Goal: Download file/media

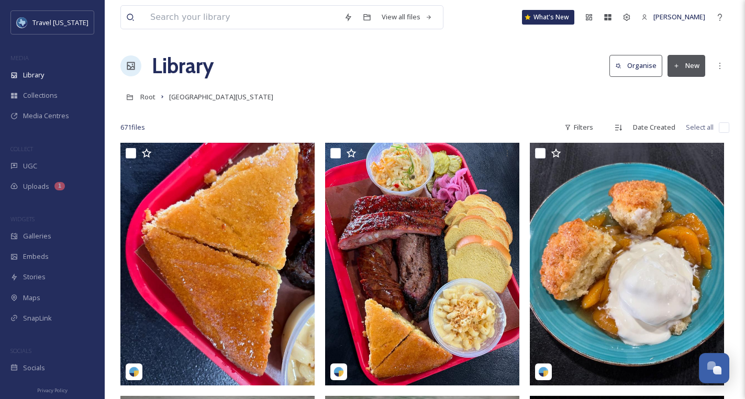
scroll to position [9348, 0]
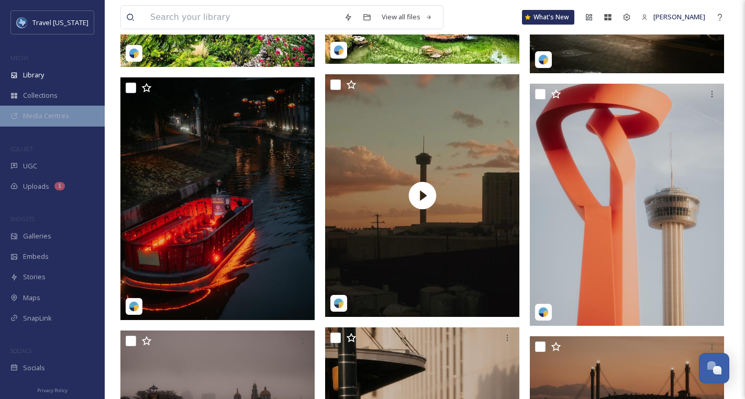
click at [38, 116] on span "Media Centres" at bounding box center [46, 116] width 46 height 10
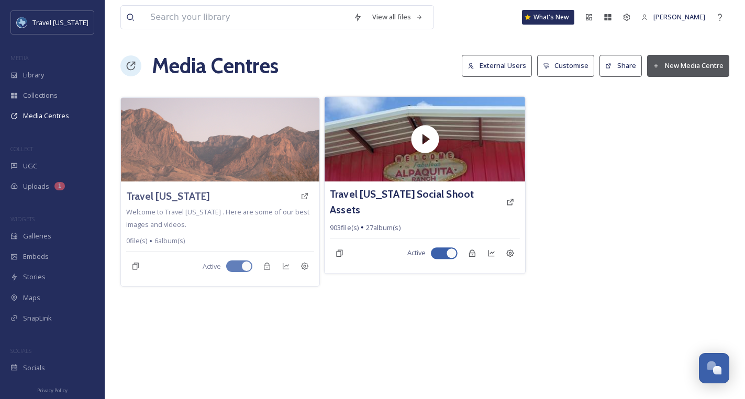
click at [372, 187] on div "Travel [US_STATE] Social Shoot Assets" at bounding box center [425, 202] width 190 height 30
click at [385, 207] on div "Travel [US_STATE] Social Shoot Assets 903 file(s) 27 album(s) Active" at bounding box center [425, 228] width 200 height 92
click at [398, 191] on h3 "Travel [US_STATE] Social Shoot Assets" at bounding box center [415, 202] width 171 height 30
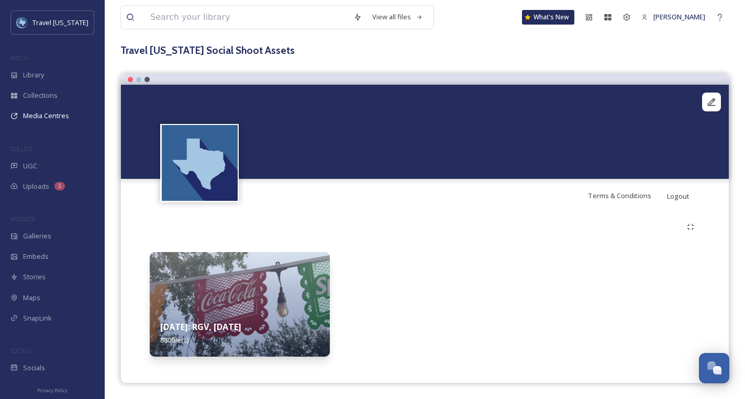
scroll to position [54, 0]
click at [276, 289] on img at bounding box center [240, 304] width 180 height 105
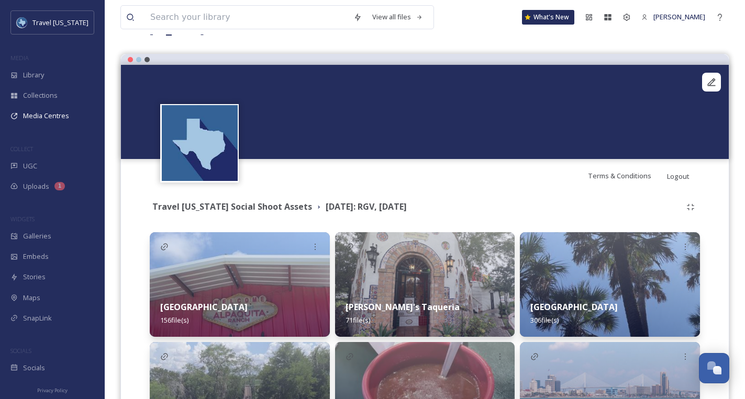
scroll to position [177, 0]
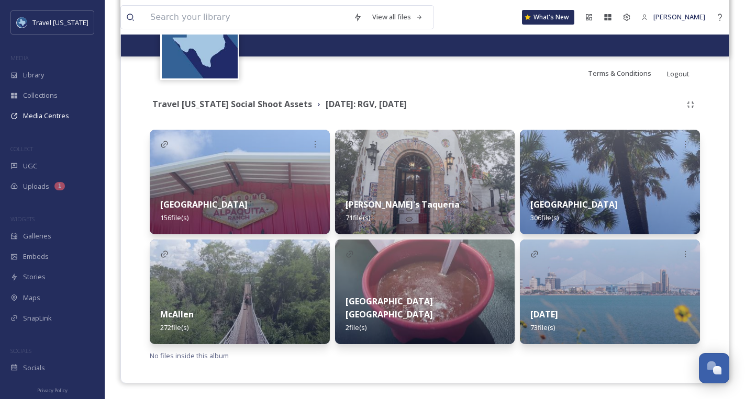
click at [270, 260] on img at bounding box center [240, 292] width 180 height 105
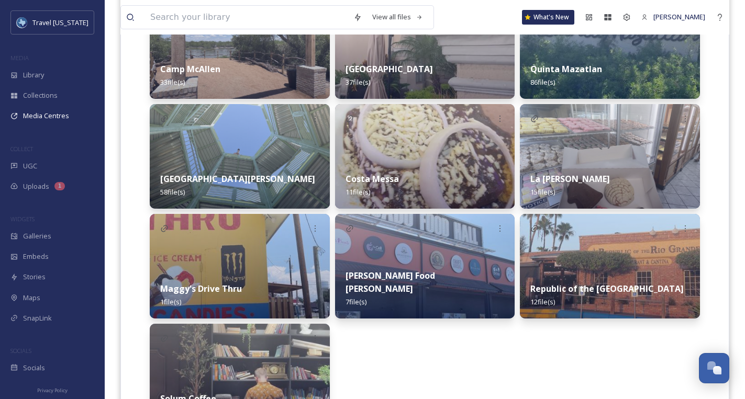
scroll to position [311, 0]
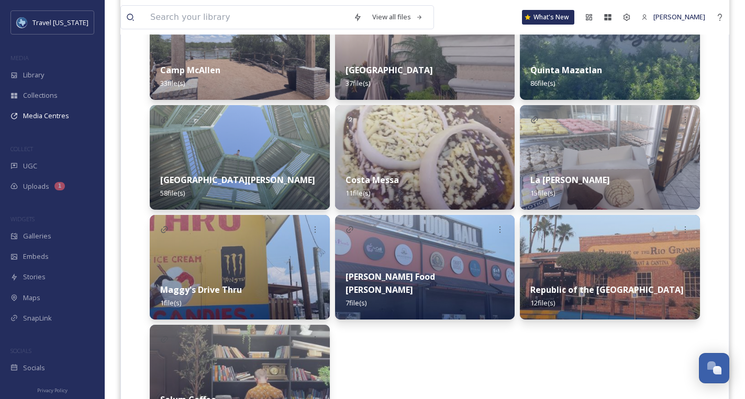
click at [267, 131] on img at bounding box center [240, 157] width 180 height 105
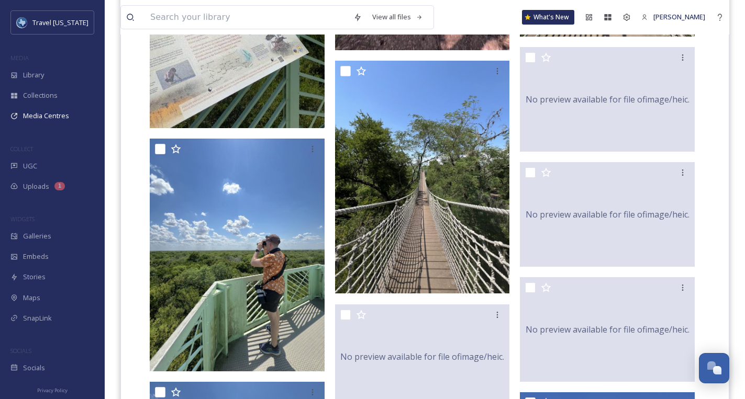
scroll to position [1778, 0]
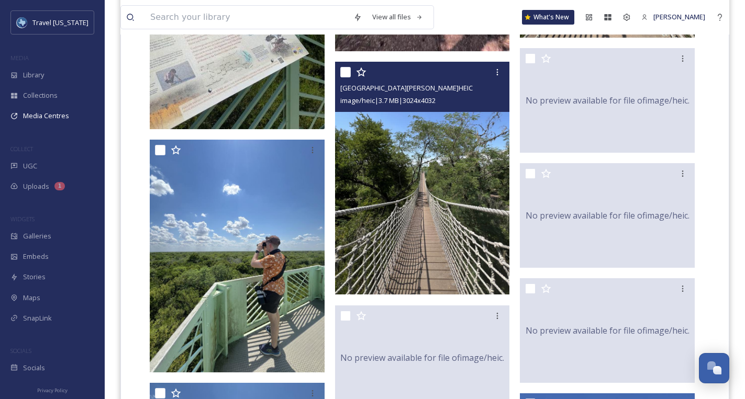
click at [405, 146] on img at bounding box center [422, 178] width 175 height 233
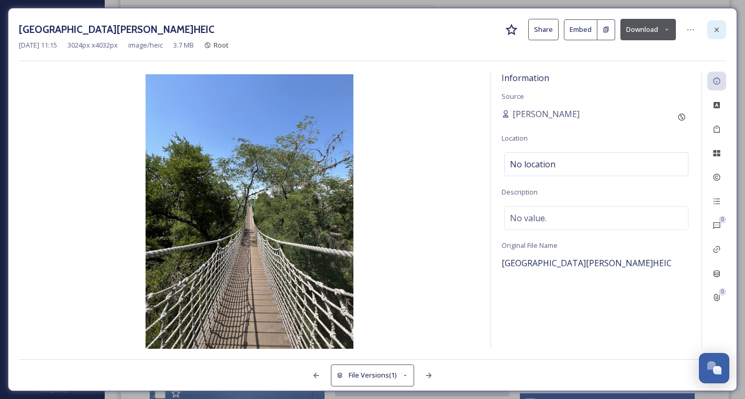
click at [713, 28] on icon at bounding box center [716, 30] width 8 height 8
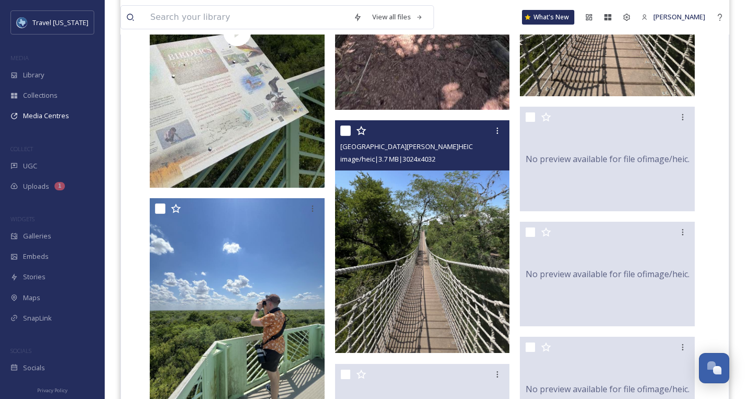
scroll to position [1708, 0]
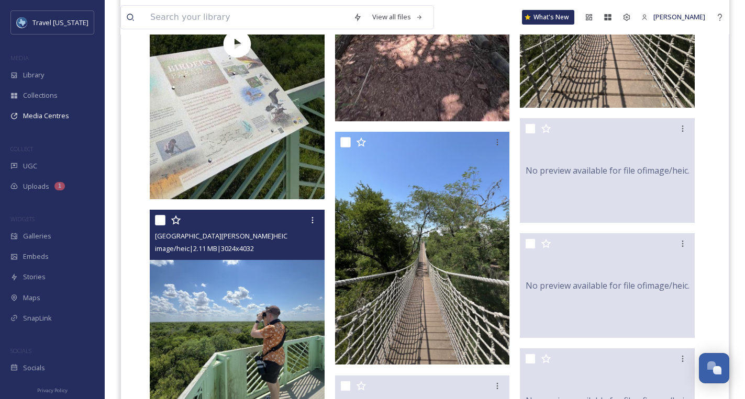
click at [249, 271] on img at bounding box center [237, 326] width 175 height 233
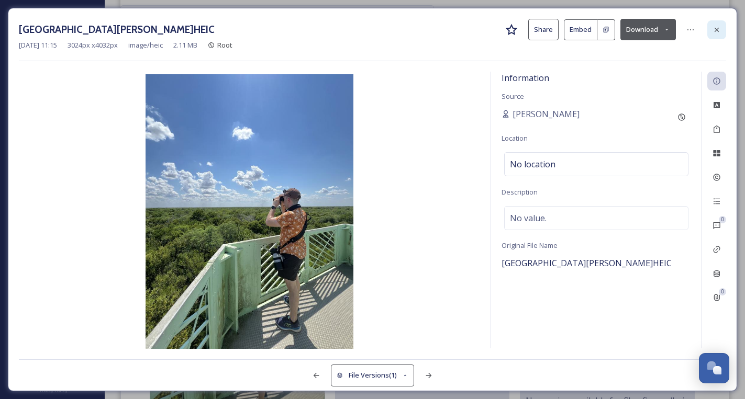
click at [712, 30] on icon at bounding box center [716, 30] width 8 height 8
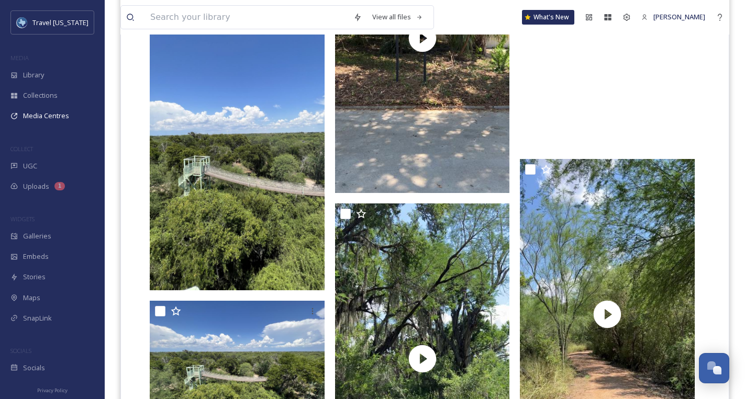
scroll to position [2919, 0]
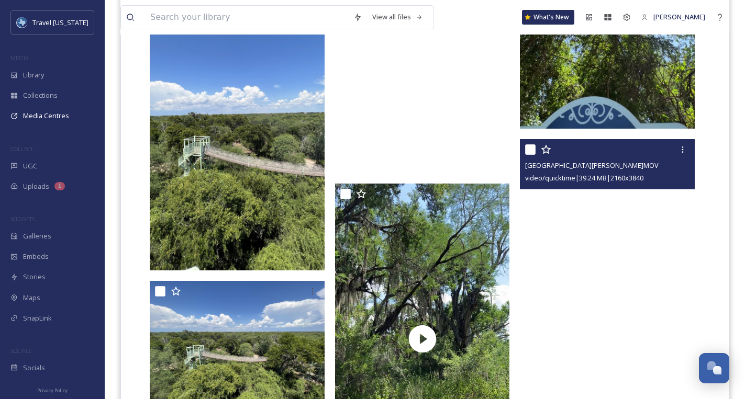
click at [239, 76] on img at bounding box center [237, 115] width 175 height 311
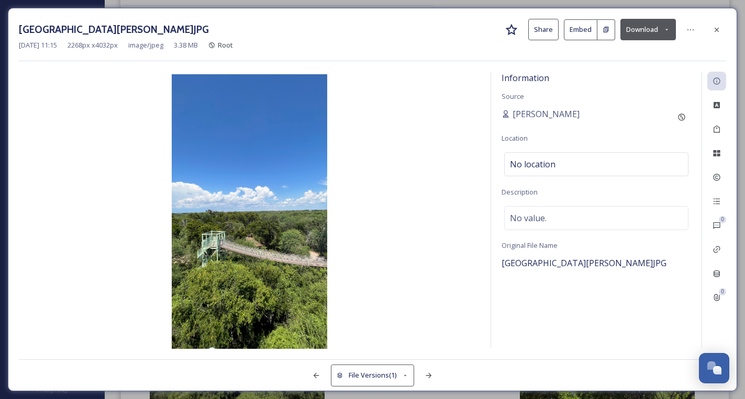
click at [654, 30] on button "Download" at bounding box center [647, 29] width 55 height 21
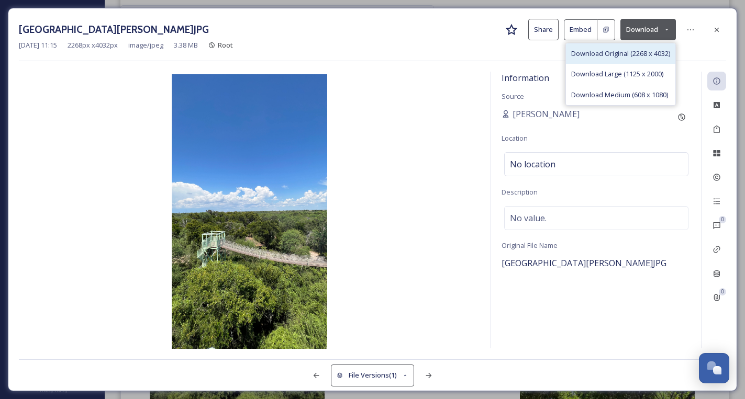
click at [602, 59] on div "Download Original (2268 x 4032)" at bounding box center [620, 53] width 109 height 20
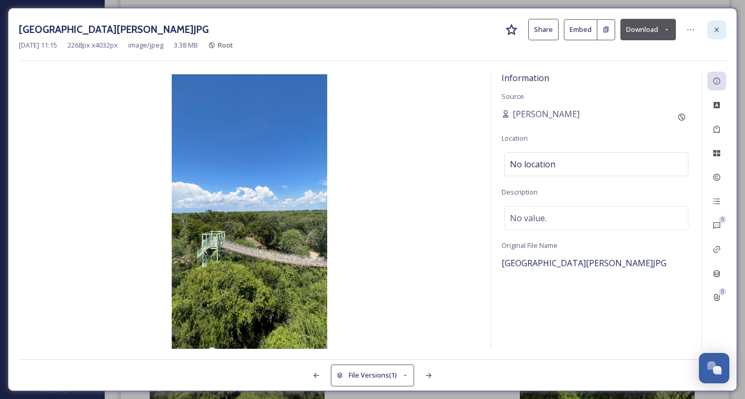
click at [720, 30] on icon at bounding box center [716, 30] width 8 height 8
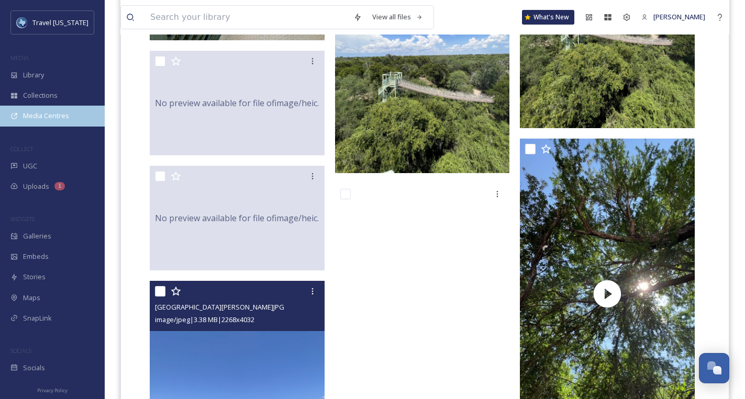
click at [39, 120] on span "Media Centres" at bounding box center [46, 116] width 46 height 10
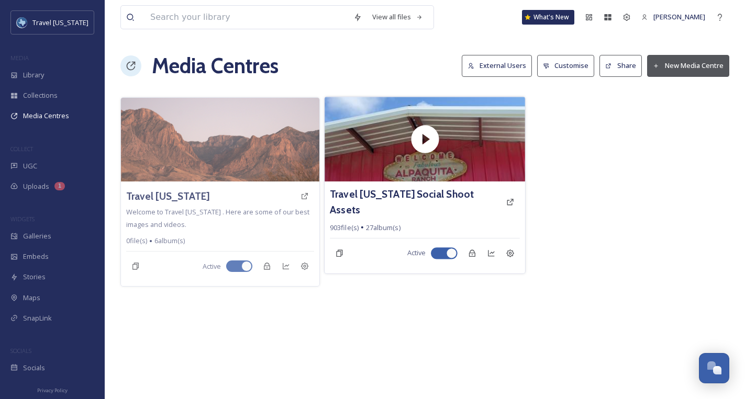
click at [364, 182] on div "Travel [US_STATE] Social Shoot Assets 903 file(s) 27 album(s) Active" at bounding box center [425, 228] width 200 height 92
click at [369, 207] on div "Travel [US_STATE] Social Shoot Assets 903 file(s) 27 album(s) Active" at bounding box center [425, 228] width 200 height 92
click at [379, 192] on h3 "Travel [US_STATE] Social Shoot Assets" at bounding box center [415, 202] width 171 height 30
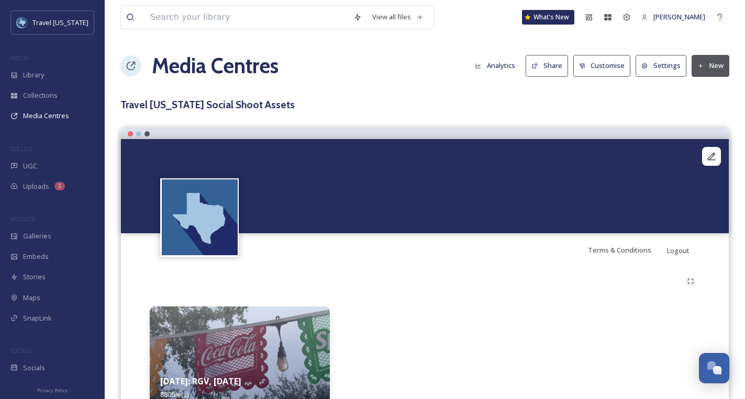
scroll to position [54, 0]
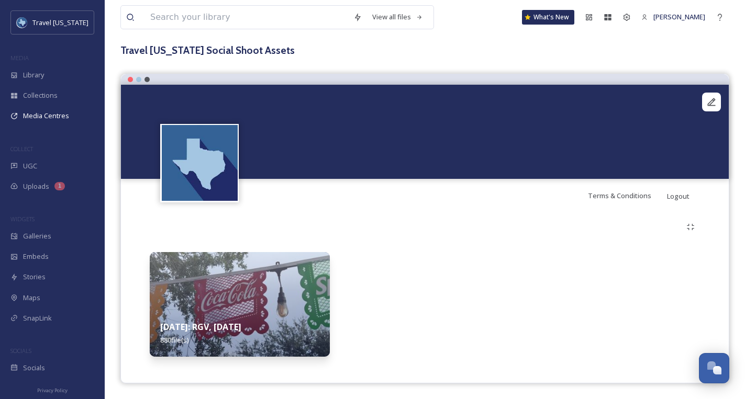
click at [267, 292] on img at bounding box center [240, 304] width 180 height 105
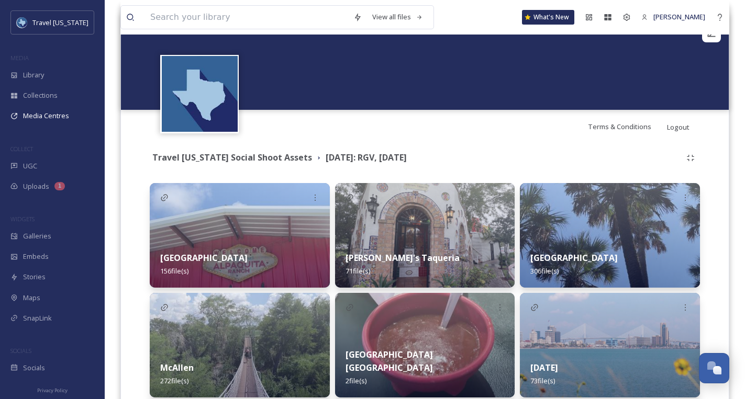
scroll to position [177, 0]
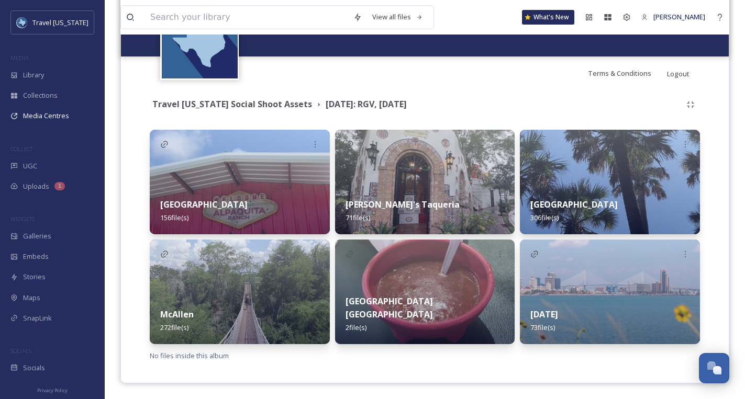
click at [589, 277] on img at bounding box center [610, 292] width 180 height 105
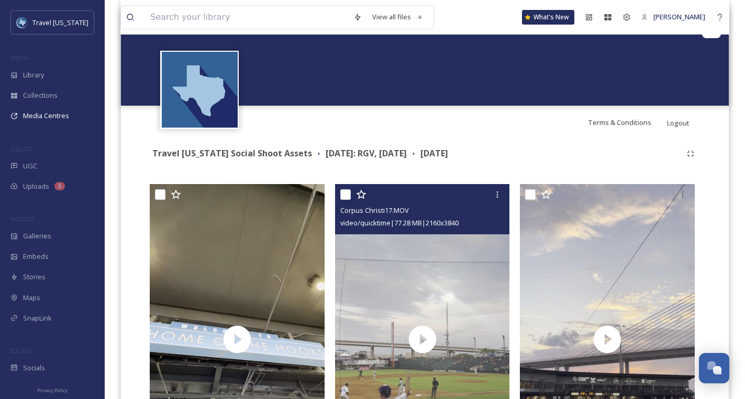
scroll to position [455, 0]
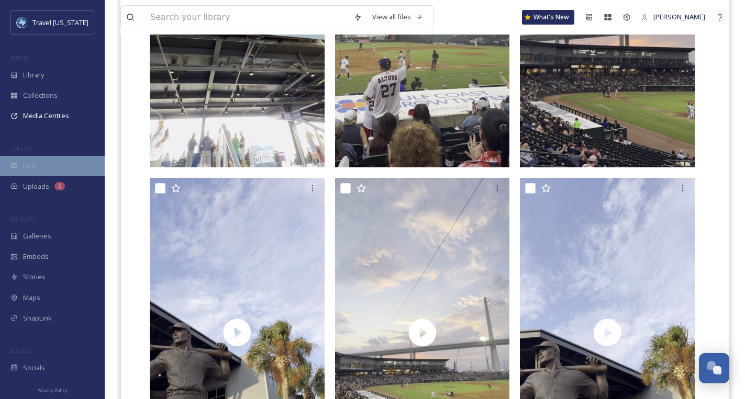
click at [45, 166] on div "UGC" at bounding box center [52, 166] width 105 height 20
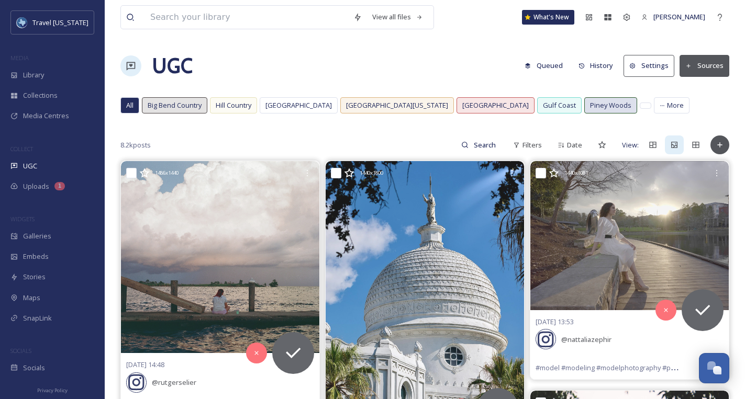
click at [590, 110] on span "Piney Woods" at bounding box center [610, 105] width 41 height 10
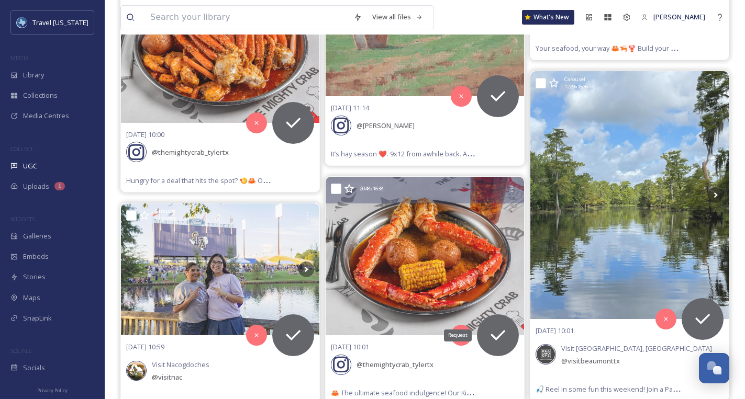
scroll to position [357, 0]
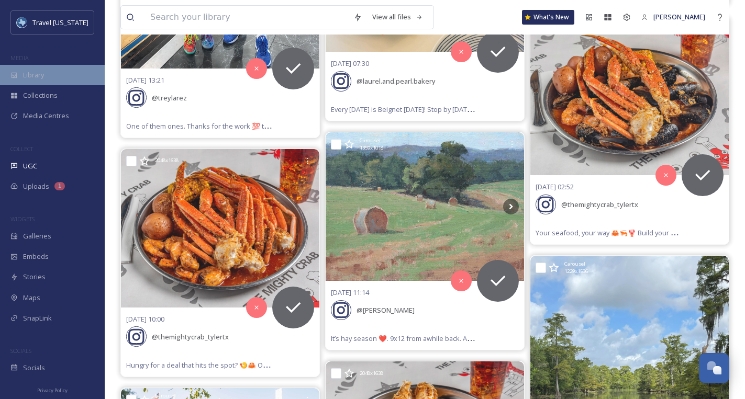
click at [64, 82] on div "Library" at bounding box center [52, 75] width 105 height 20
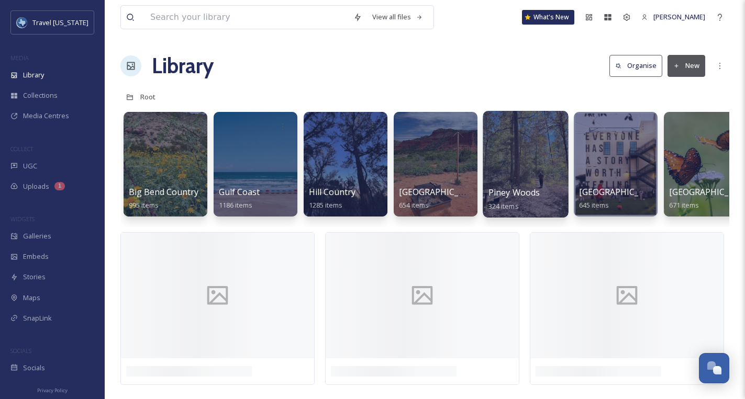
click at [521, 169] on div at bounding box center [525, 164] width 85 height 107
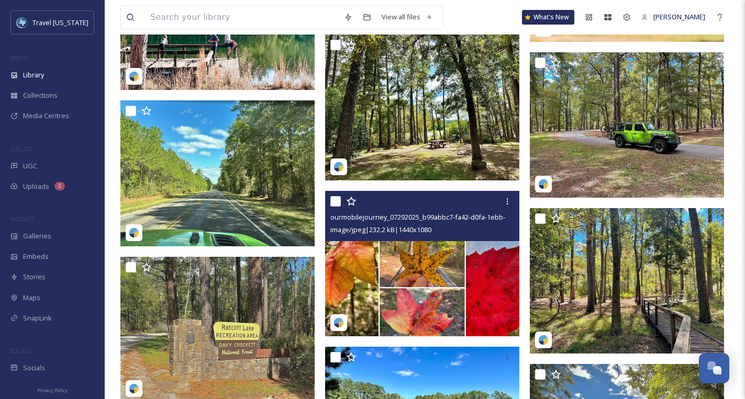
scroll to position [780, 0]
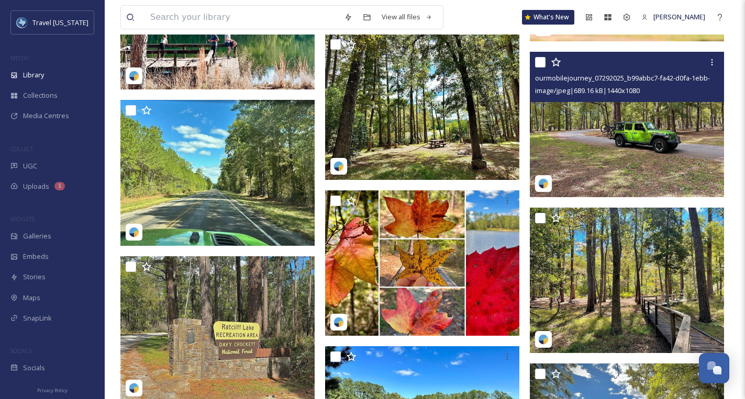
click at [633, 114] on img at bounding box center [627, 125] width 194 height 146
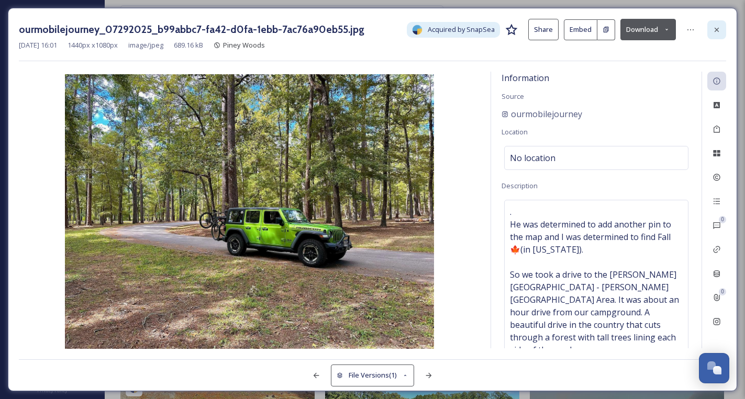
click at [720, 29] on icon at bounding box center [716, 30] width 8 height 8
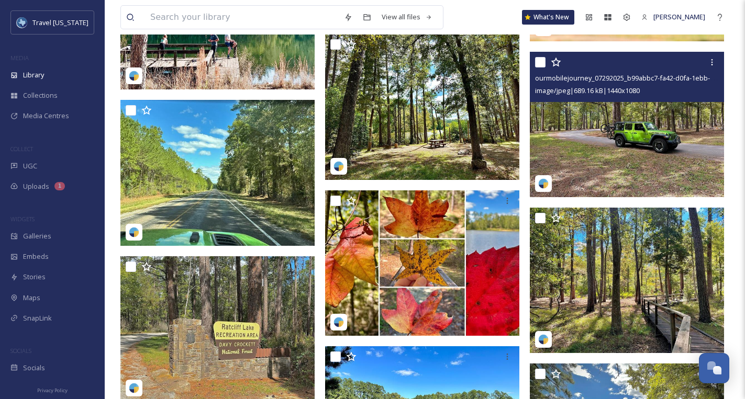
click at [642, 130] on img at bounding box center [627, 125] width 194 height 146
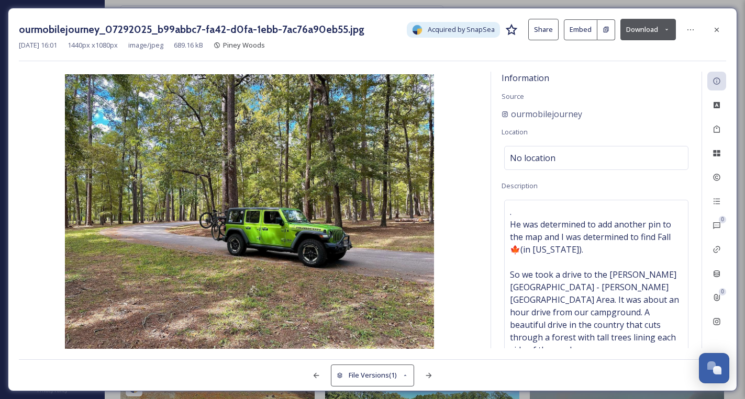
click at [650, 27] on button "Download" at bounding box center [647, 29] width 55 height 21
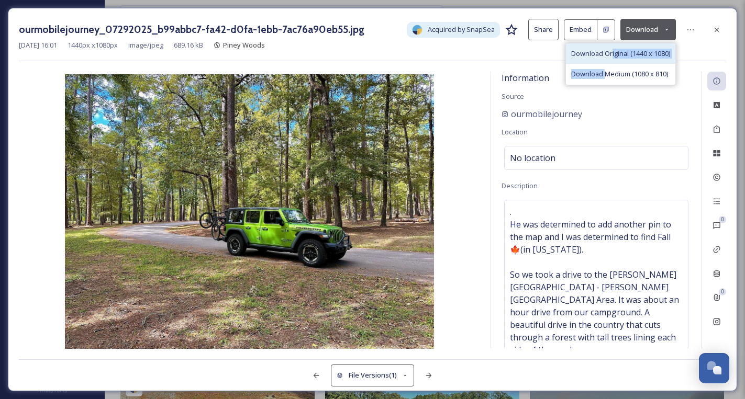
drag, startPoint x: 605, startPoint y: 71, endPoint x: 610, endPoint y: 58, distance: 14.6
click at [610, 58] on div "Download Original (1440 x 1080) Download Medium (1080 x 810)" at bounding box center [620, 64] width 110 height 42
click at [610, 58] on span "Download Original (1440 x 1080)" at bounding box center [620, 54] width 99 height 10
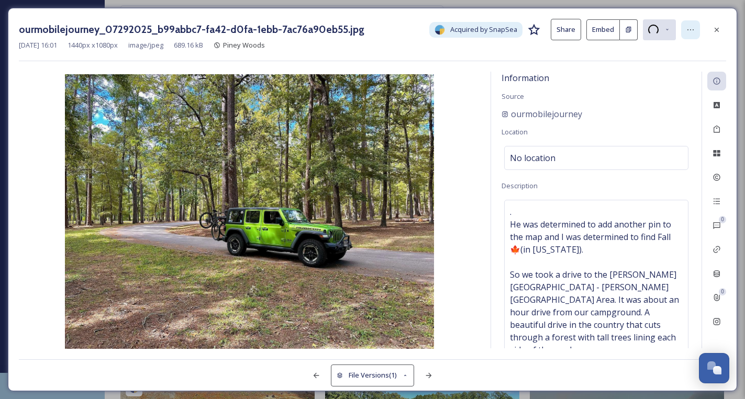
click at [687, 29] on icon at bounding box center [690, 29] width 6 height 1
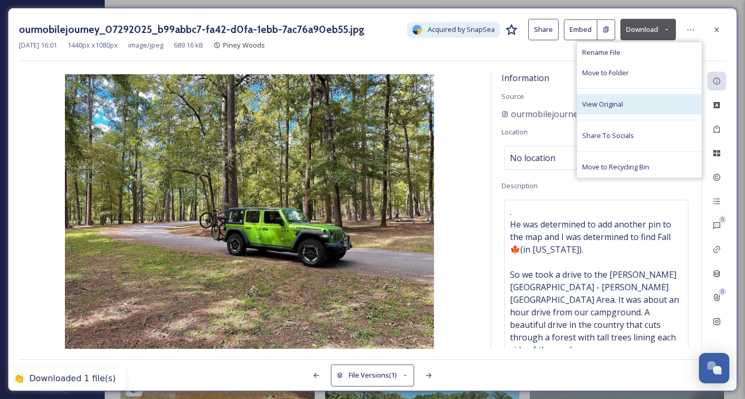
click at [624, 103] on div "View Original" at bounding box center [639, 104] width 125 height 20
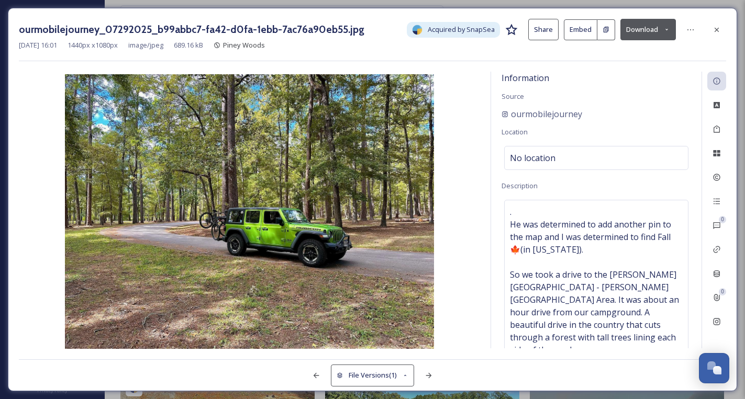
click at [706, 30] on div "ourmobilejourney_07292025_b99abbc7-fa42-d0fa-1ebb-7ac76a90eb55.jpg Acquired by …" at bounding box center [372, 29] width 707 height 21
click at [715, 29] on icon at bounding box center [716, 30] width 8 height 8
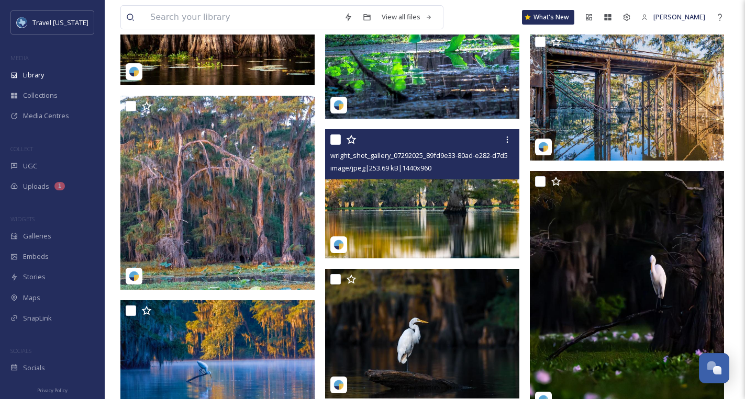
scroll to position [3890, 0]
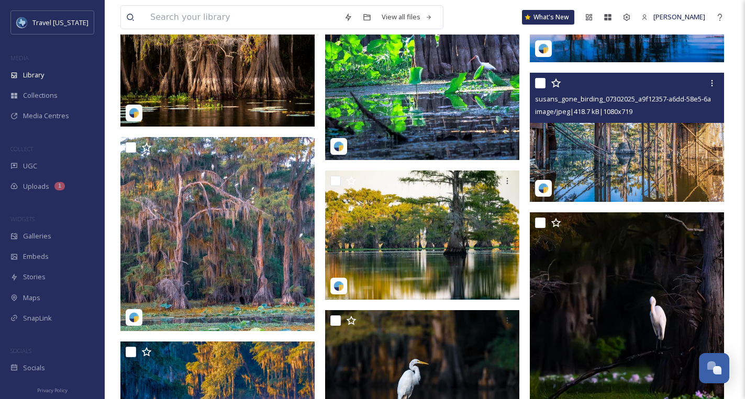
click at [617, 107] on span "image/jpeg | 418.7 kB | 1080 x 719" at bounding box center [583, 111] width 97 height 9
click at [599, 135] on img at bounding box center [627, 137] width 194 height 129
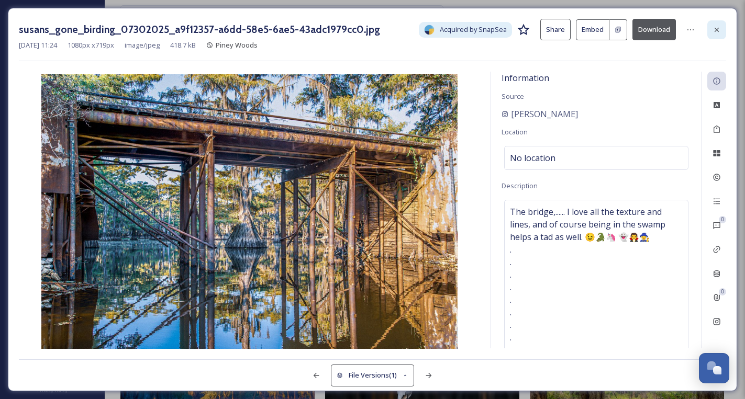
click at [719, 28] on icon at bounding box center [716, 30] width 8 height 8
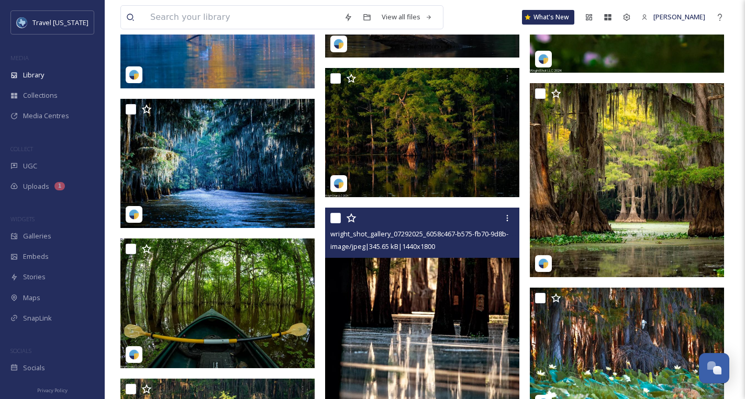
scroll to position [4231, 0]
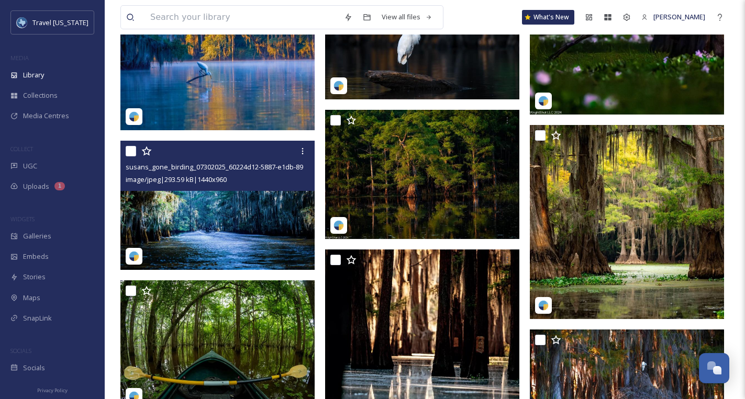
click at [226, 201] on img at bounding box center [217, 206] width 194 height 130
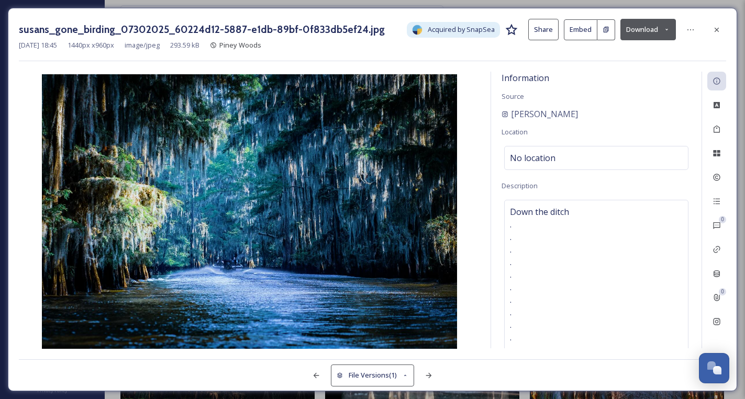
click at [647, 28] on button "Download" at bounding box center [647, 29] width 55 height 21
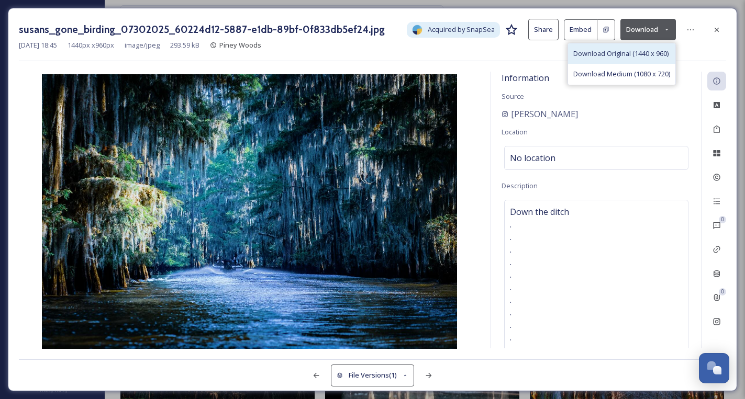
click at [611, 51] on span "Download Original (1440 x 960)" at bounding box center [620, 54] width 95 height 10
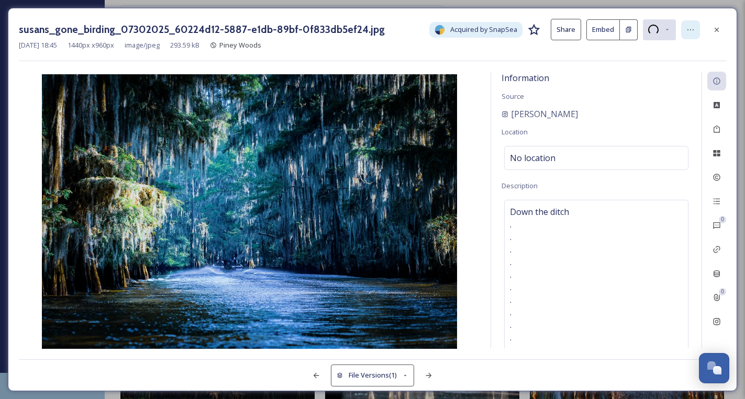
click at [689, 31] on icon at bounding box center [690, 30] width 8 height 8
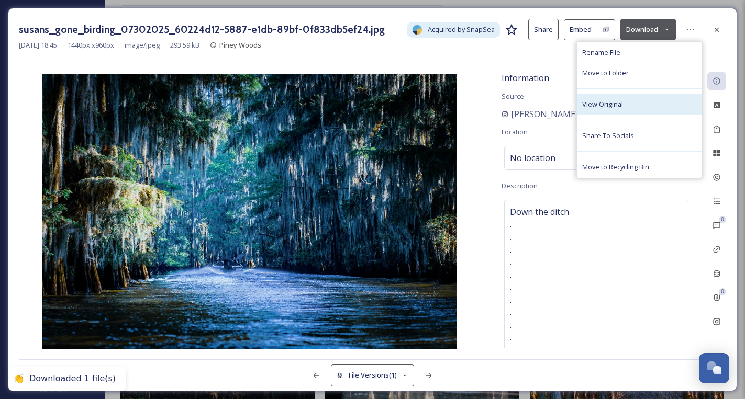
click at [601, 103] on span "View Original" at bounding box center [602, 104] width 41 height 10
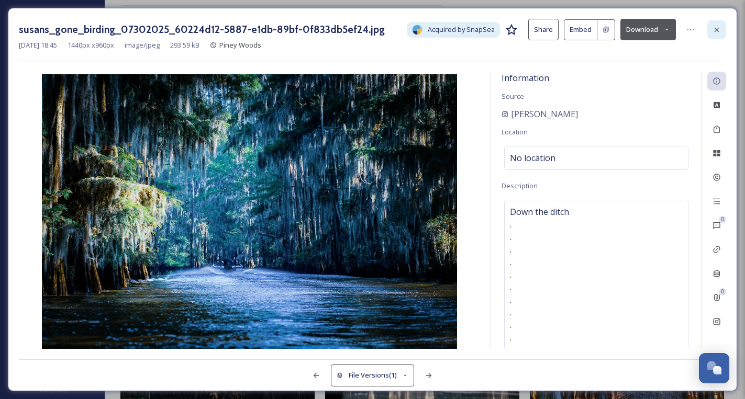
click at [719, 26] on icon at bounding box center [716, 30] width 8 height 8
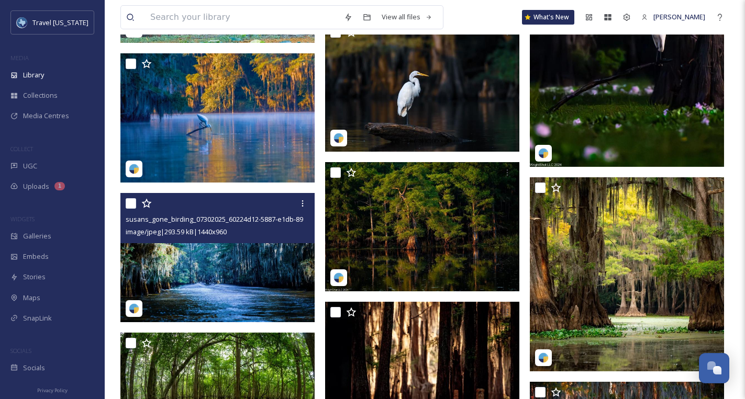
scroll to position [4043, 0]
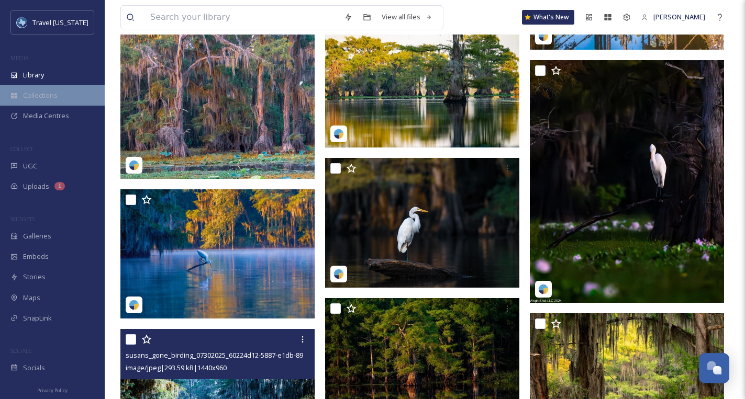
click at [47, 105] on div "Collections" at bounding box center [52, 95] width 105 height 20
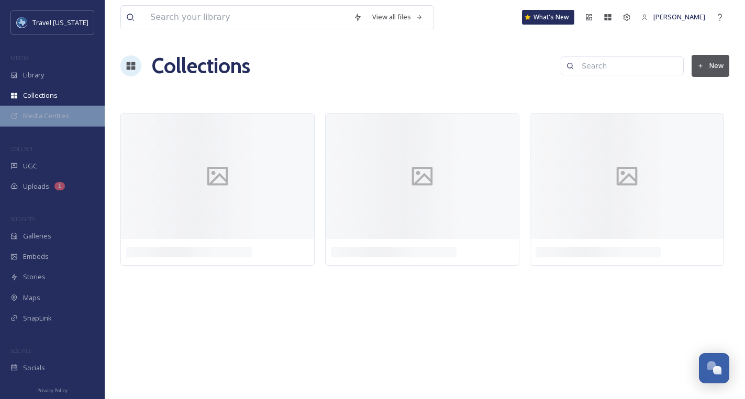
click at [48, 116] on span "Media Centres" at bounding box center [46, 116] width 46 height 10
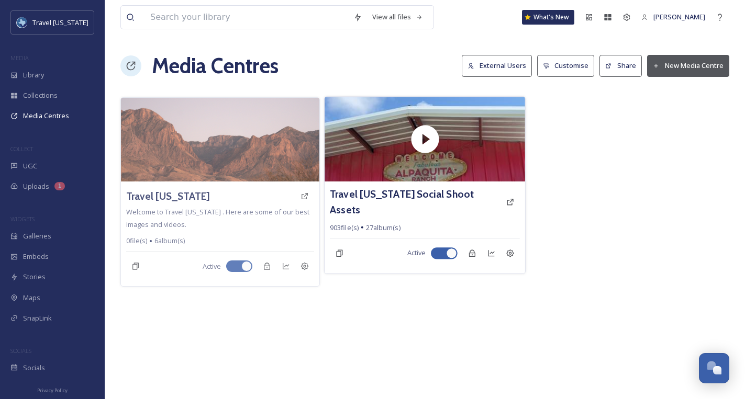
click at [396, 170] on img at bounding box center [425, 139] width 200 height 85
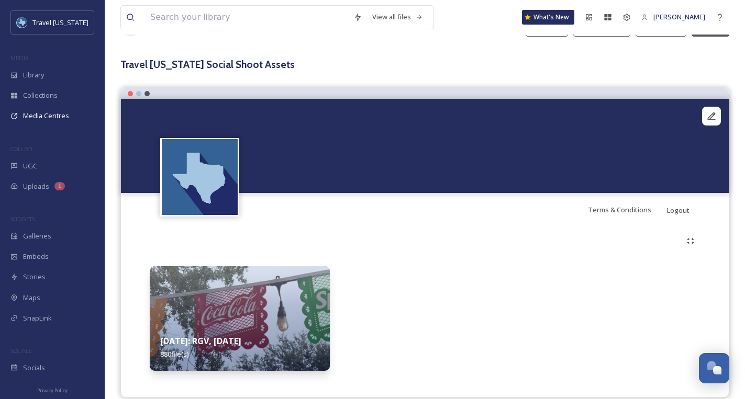
scroll to position [51, 0]
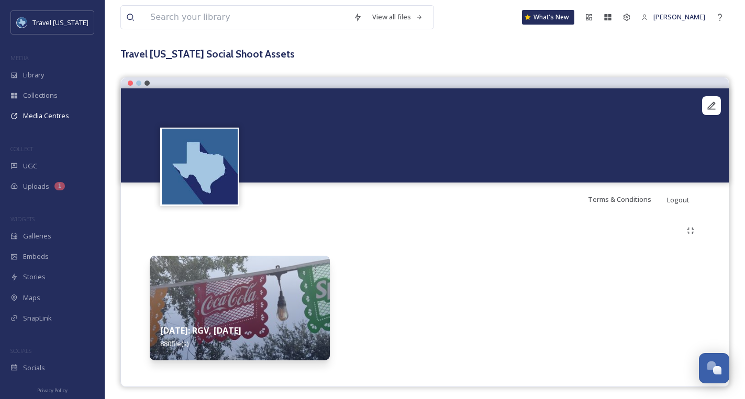
click at [279, 286] on img at bounding box center [240, 308] width 180 height 105
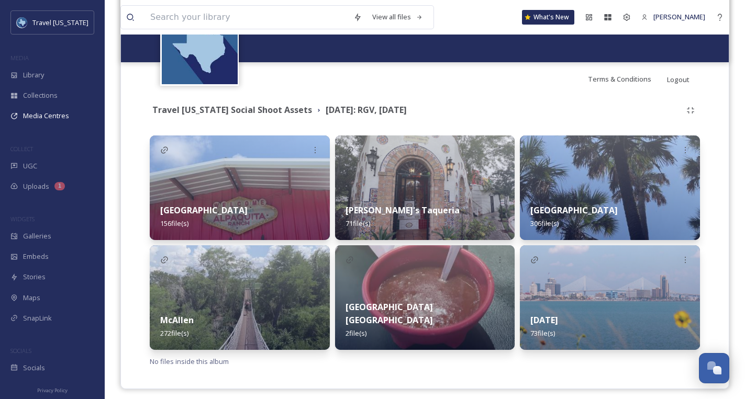
scroll to position [177, 0]
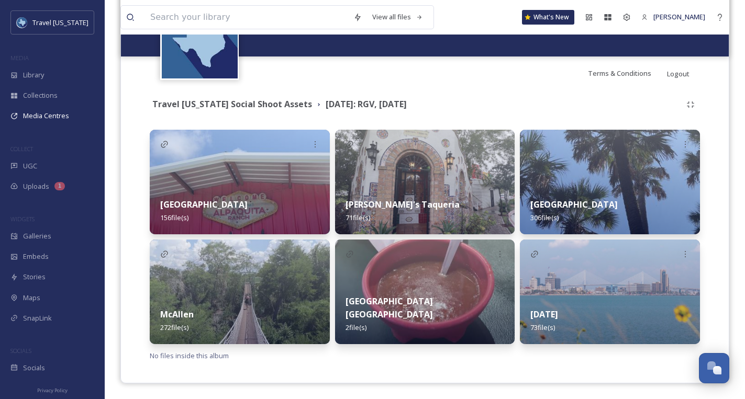
click at [596, 288] on img at bounding box center [610, 292] width 180 height 105
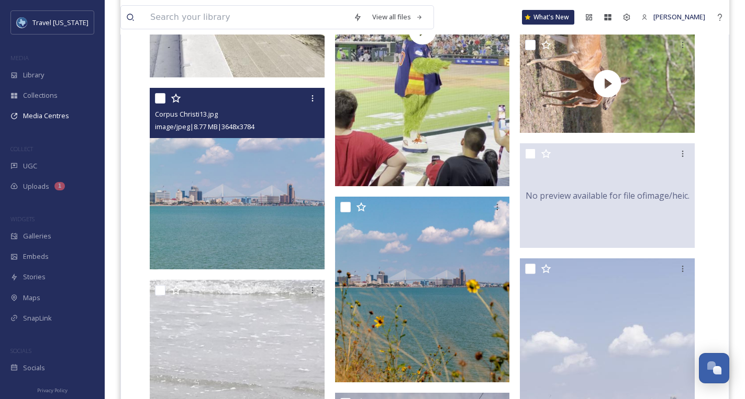
scroll to position [3755, 0]
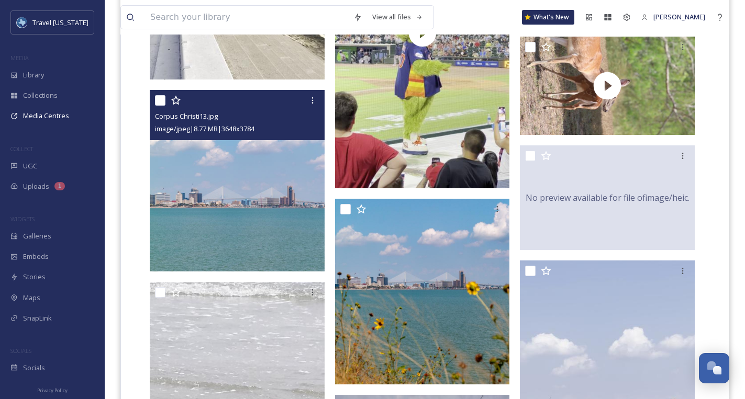
click at [260, 173] on img at bounding box center [237, 180] width 175 height 181
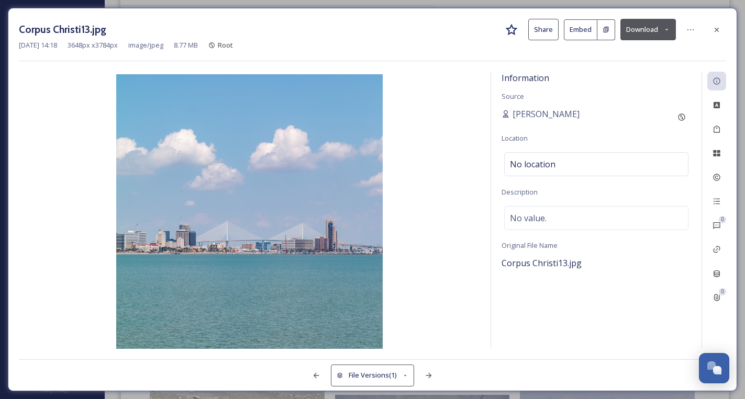
click at [720, 30] on icon at bounding box center [716, 30] width 8 height 8
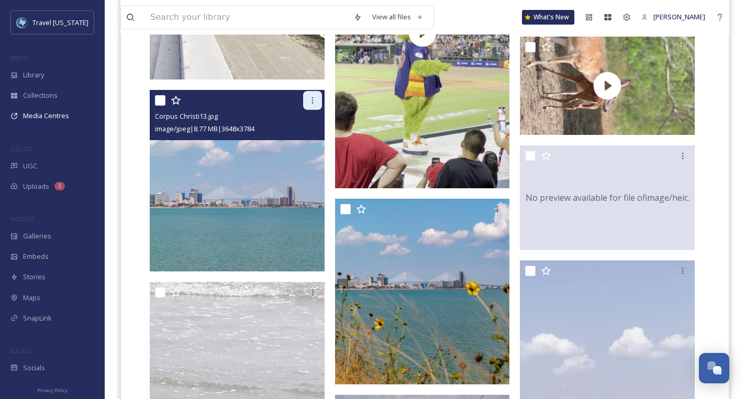
click at [309, 103] on icon at bounding box center [312, 100] width 8 height 8
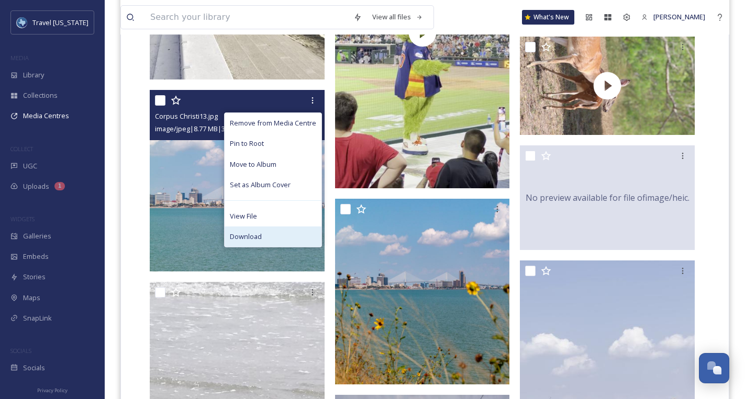
click at [287, 238] on div "Download" at bounding box center [273, 237] width 97 height 20
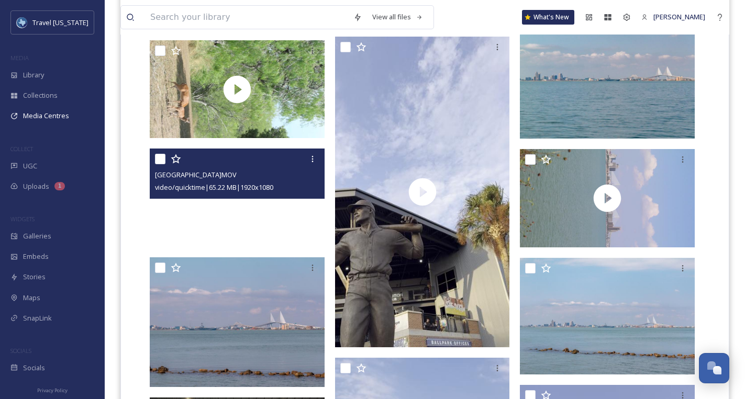
scroll to position [7530, 0]
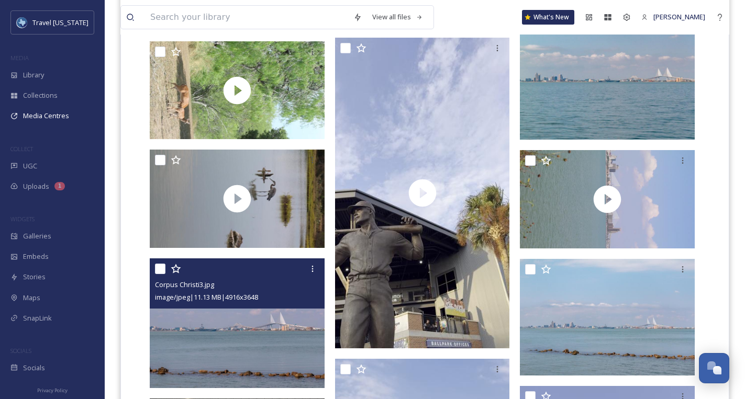
click at [273, 328] on img at bounding box center [237, 324] width 175 height 130
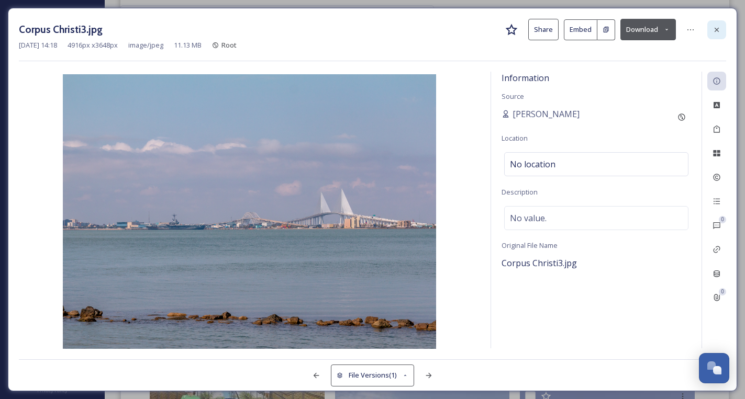
click at [719, 27] on icon at bounding box center [716, 30] width 8 height 8
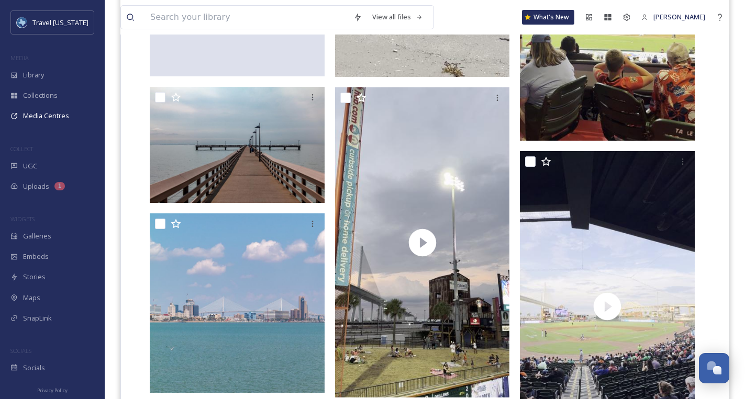
scroll to position [6287, 0]
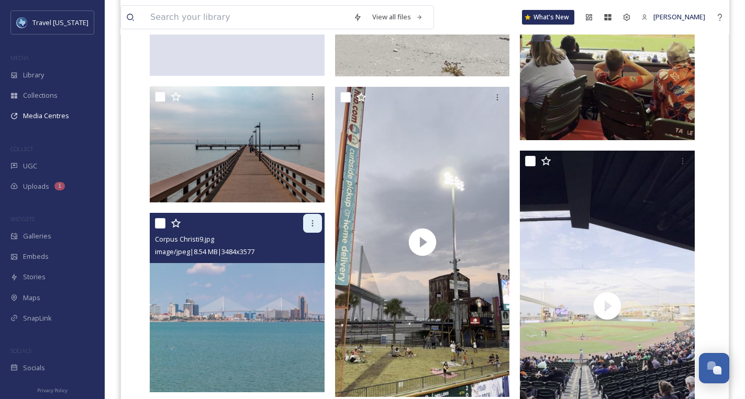
click at [303, 228] on div at bounding box center [238, 223] width 167 height 19
click at [306, 225] on div at bounding box center [312, 223] width 19 height 19
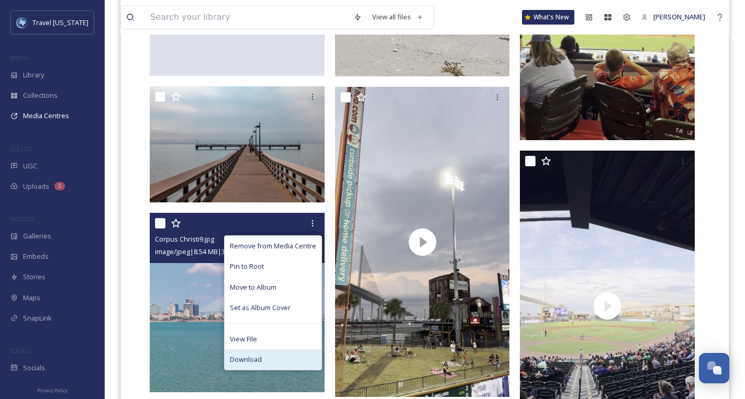
click at [275, 354] on div "Download" at bounding box center [273, 360] width 97 height 20
